Goal: Check status: Check status

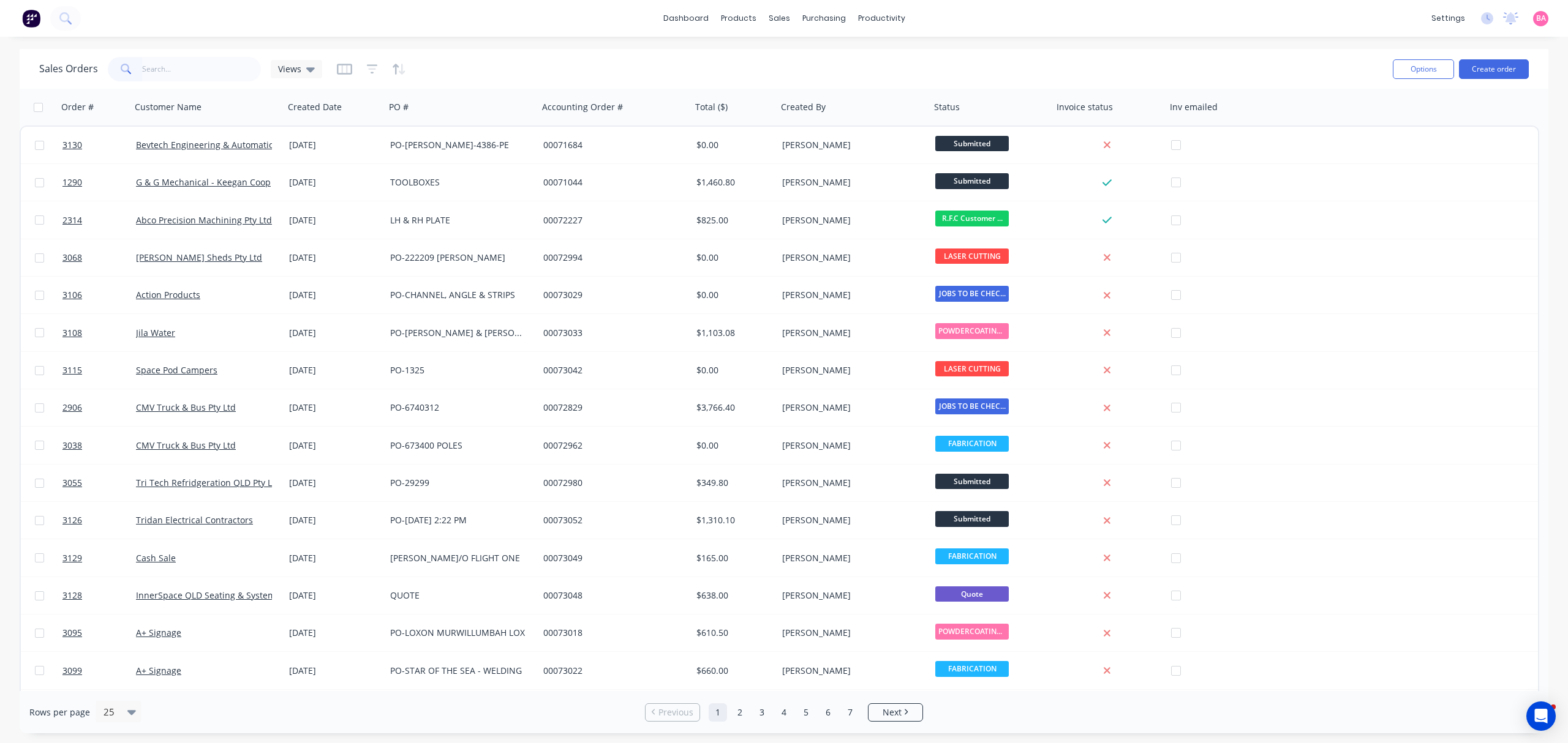
click at [202, 67] on input "text" at bounding box center [201, 69] width 119 height 24
type input "1290"
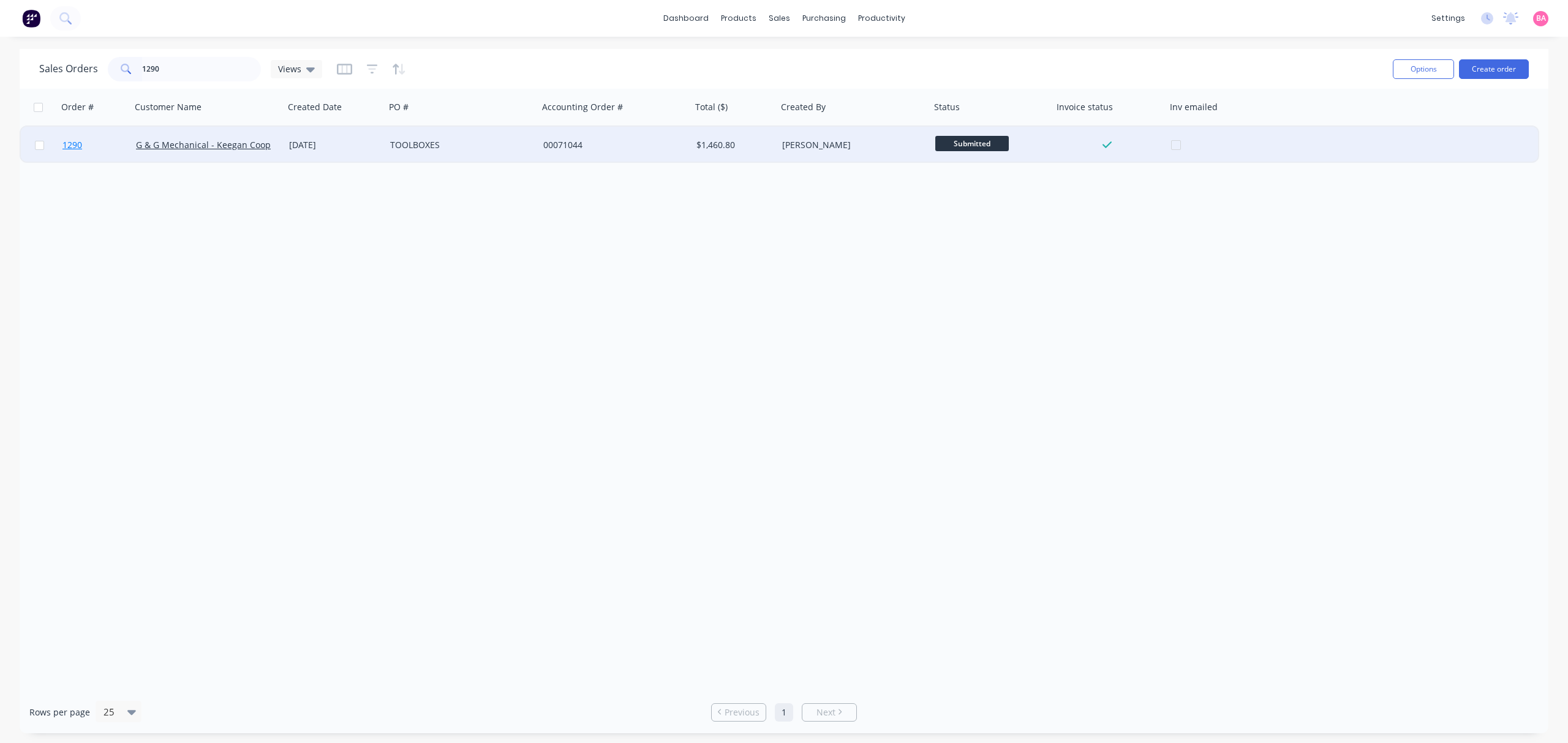
click at [67, 144] on span "1290" at bounding box center [72, 145] width 20 height 13
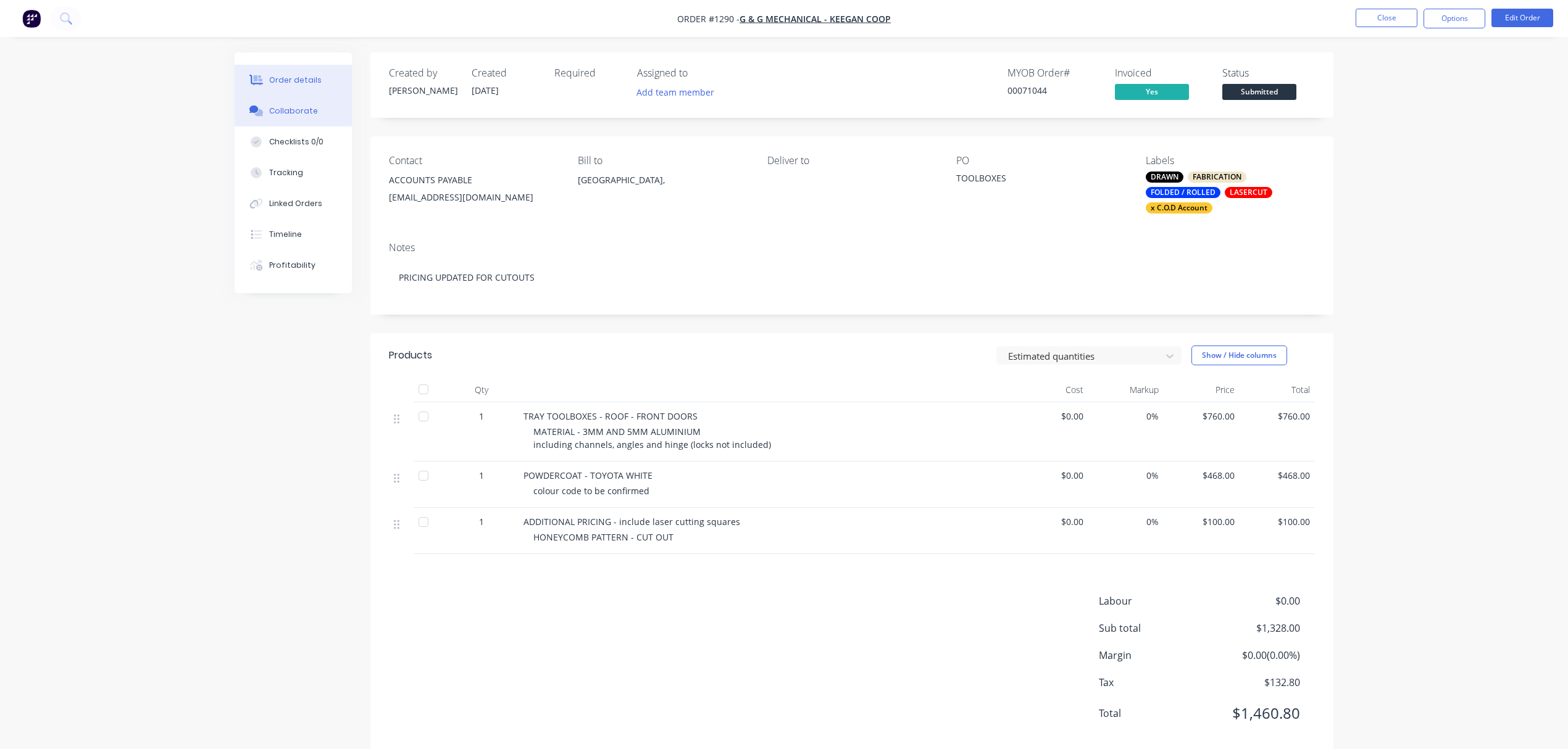
click at [275, 110] on div "Collaborate" at bounding box center [293, 111] width 49 height 11
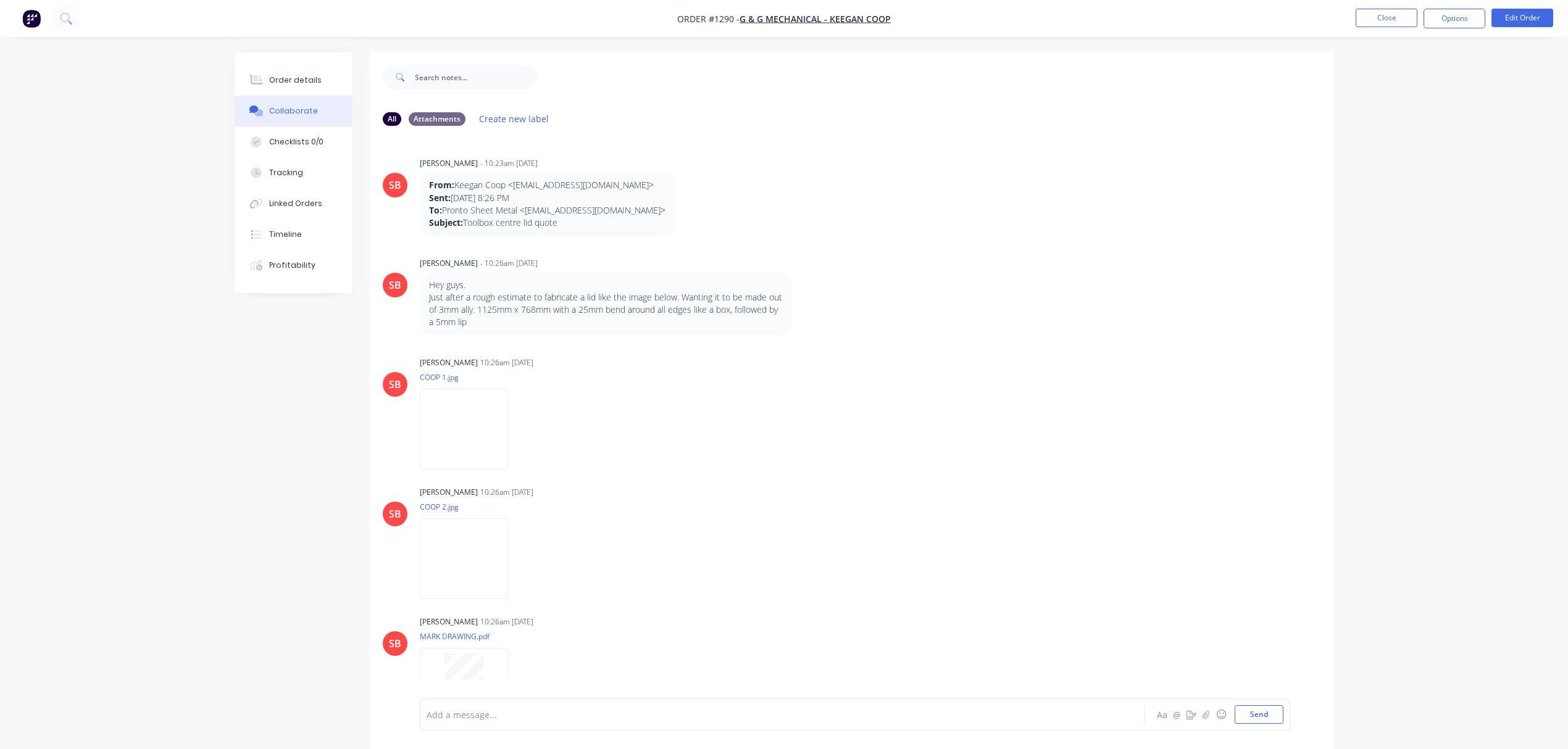
click at [625, 642] on p "MARK DRAWING.pdf" at bounding box center [533, 636] width 227 height 10
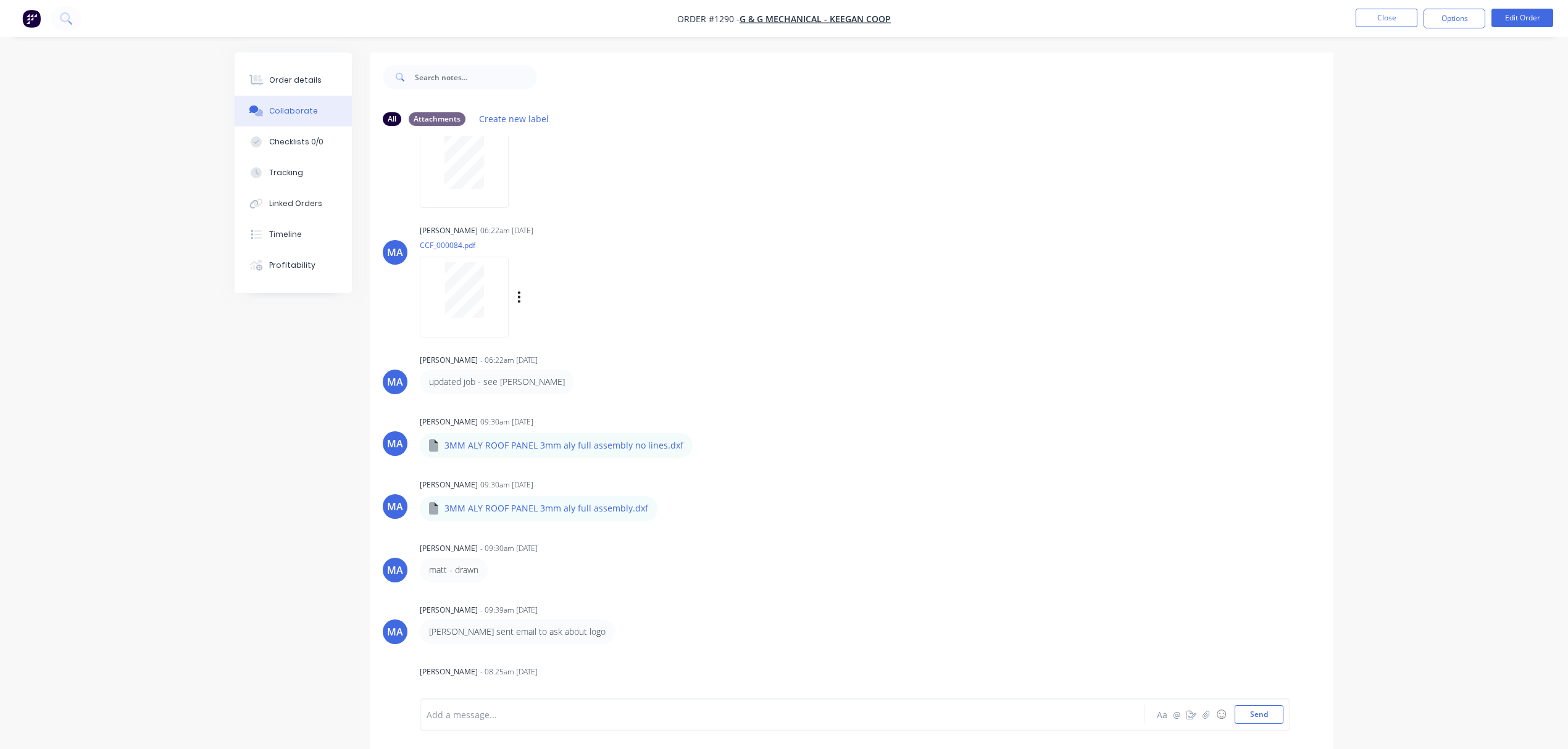
scroll to position [527, 0]
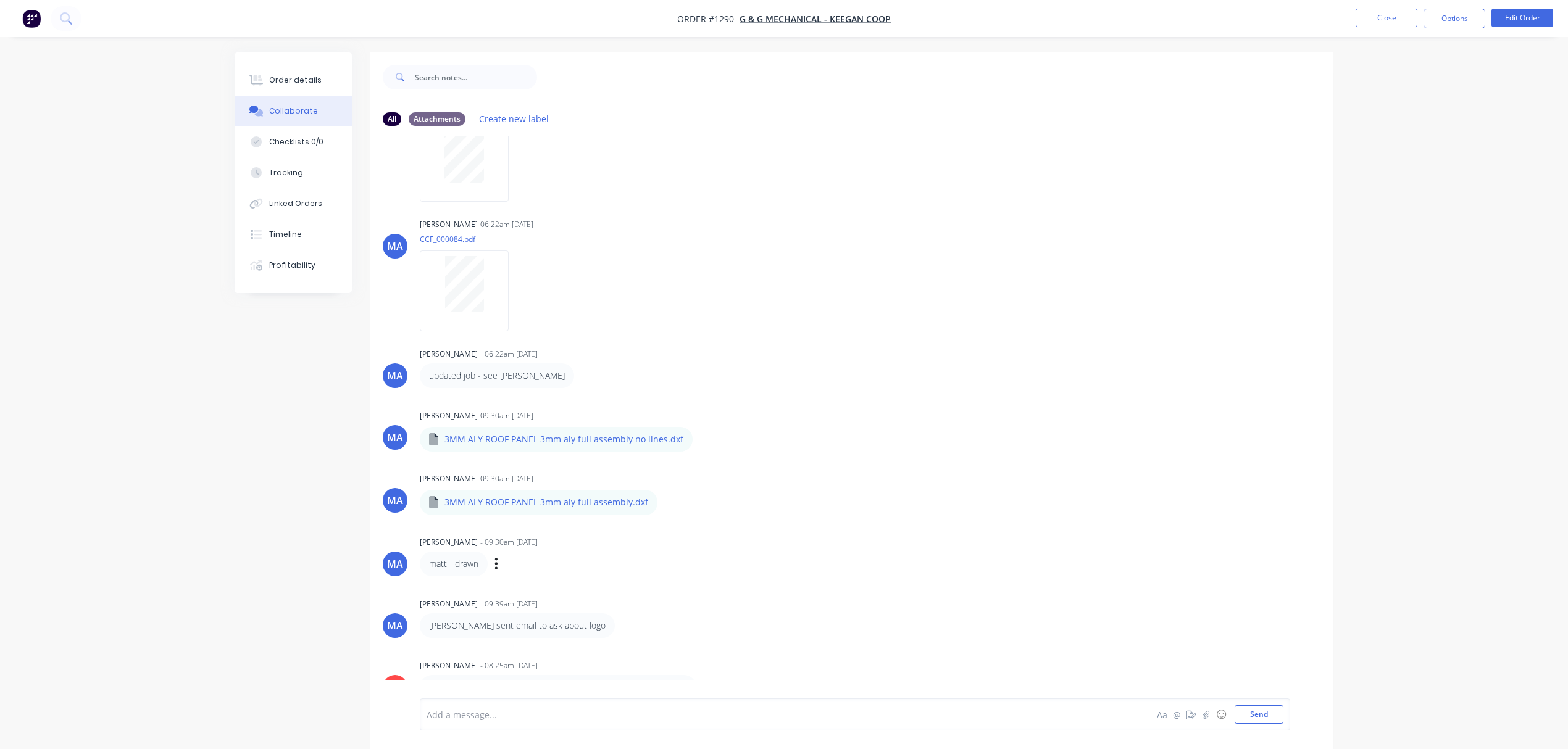
click at [700, 553] on div "matt - drawn Labels Edit Delete" at bounding box center [612, 564] width 386 height 25
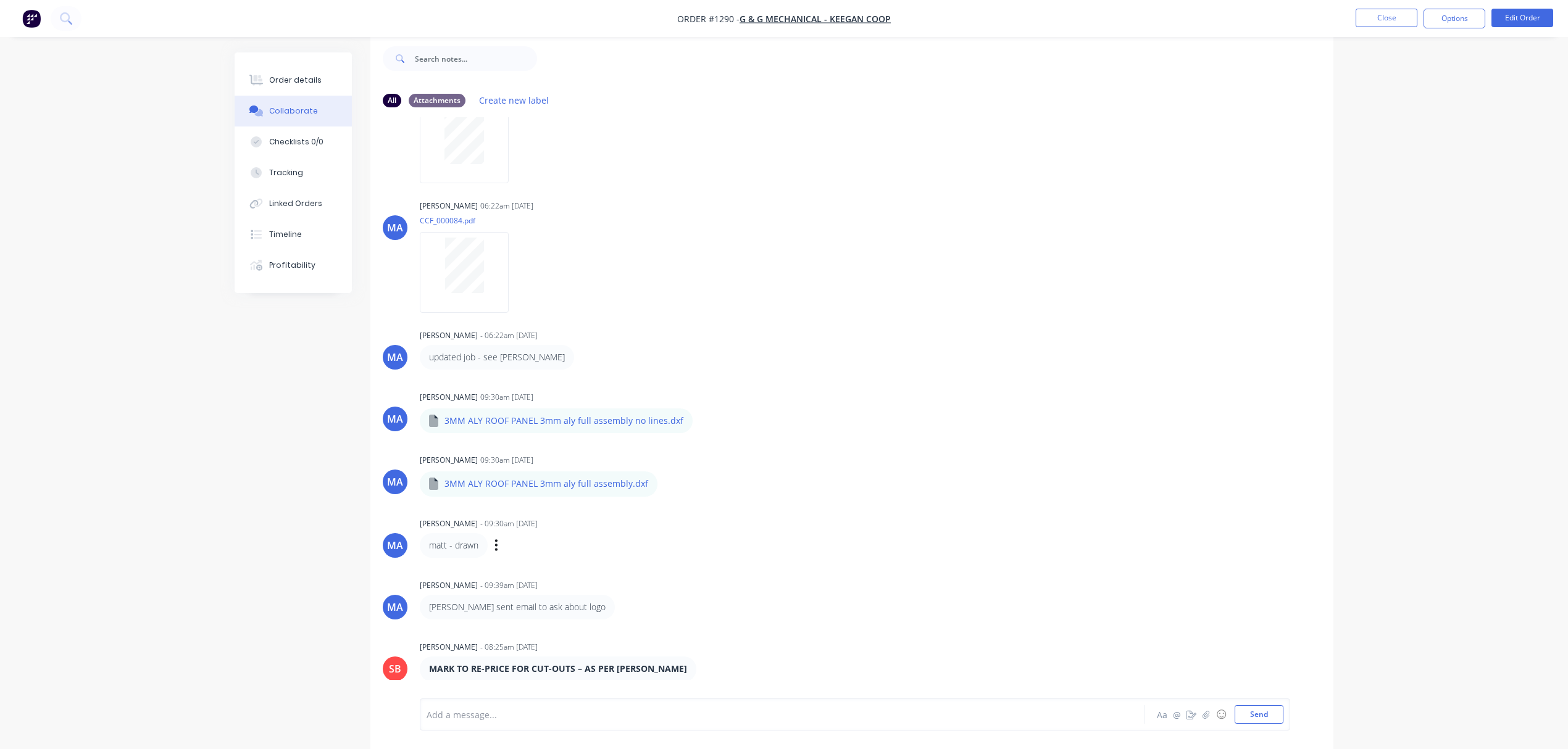
scroll to position [20, 0]
click at [295, 78] on div "Order details" at bounding box center [295, 80] width 53 height 11
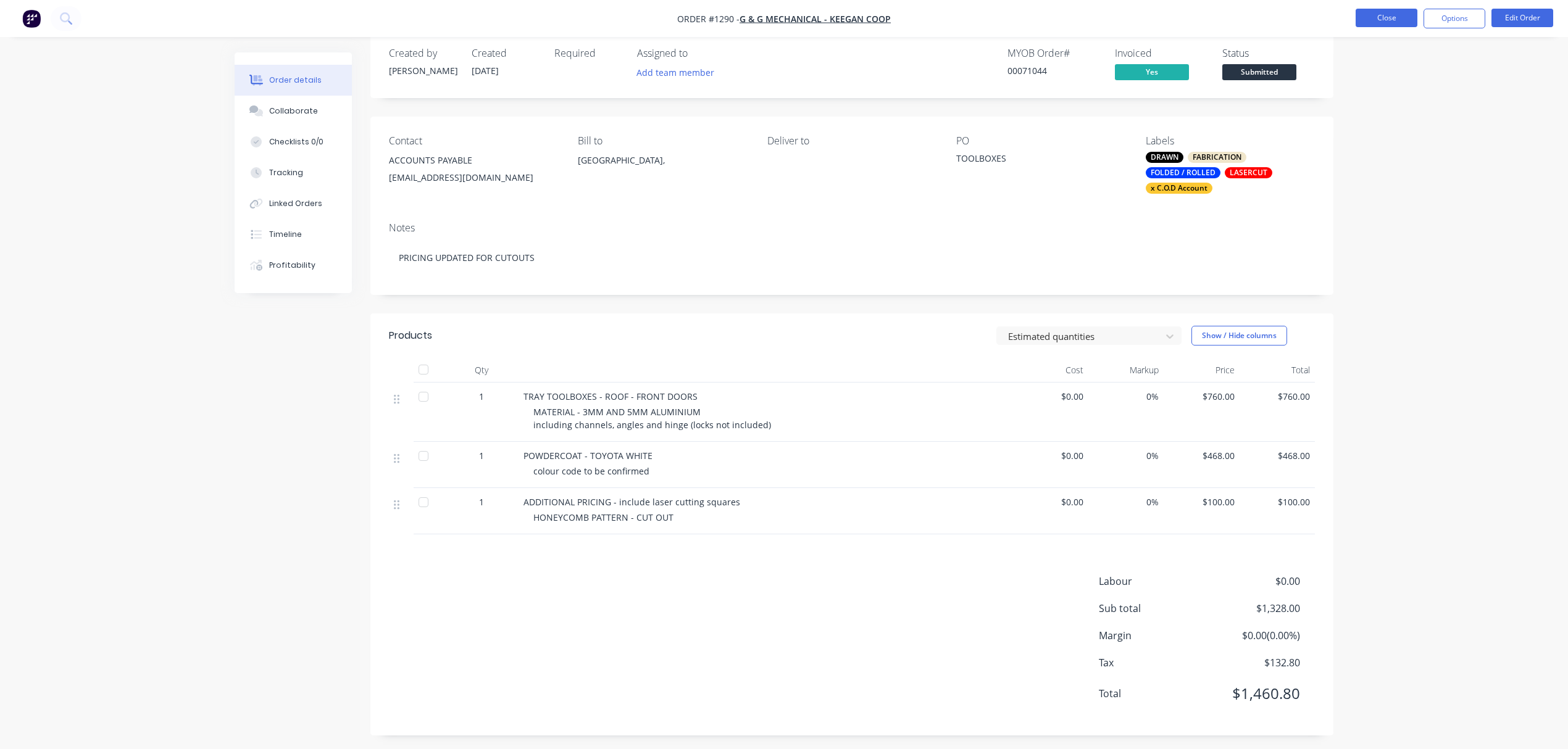
click at [1402, 13] on button "Close" at bounding box center [1386, 18] width 62 height 18
